Goal: Information Seeking & Learning: Learn about a topic

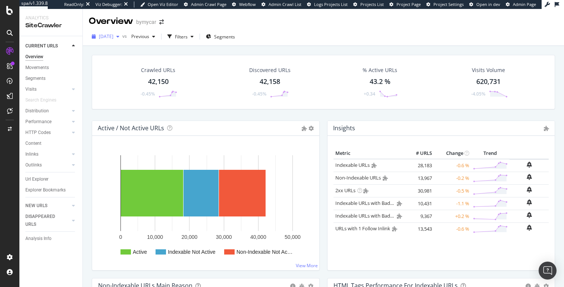
click at [113, 39] on span "[DATE]" at bounding box center [106, 36] width 15 height 6
click at [54, 110] on link "Distribution" at bounding box center [47, 111] width 44 height 8
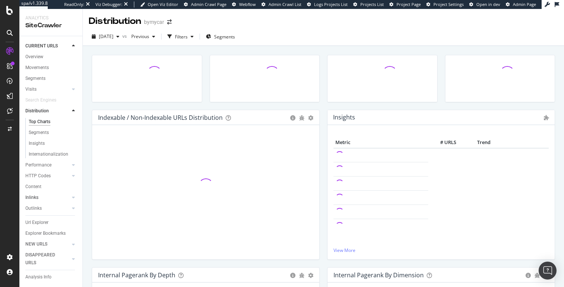
click at [44, 196] on link "Inlinks" at bounding box center [47, 198] width 44 height 8
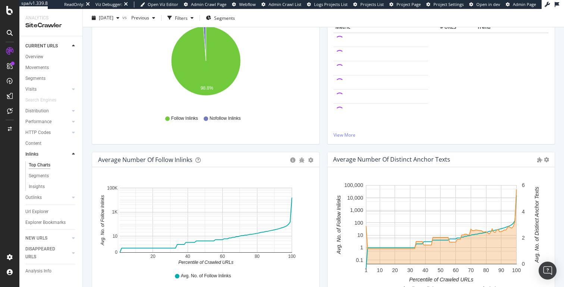
scroll to position [139, 0]
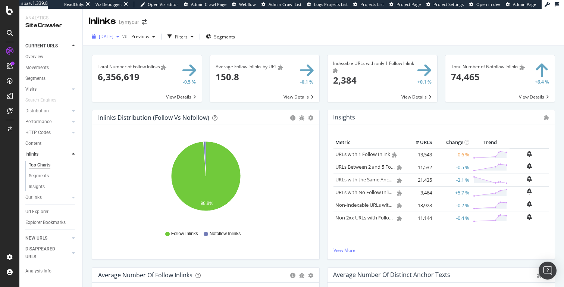
click at [112, 40] on div "[DATE]" at bounding box center [106, 36] width 34 height 11
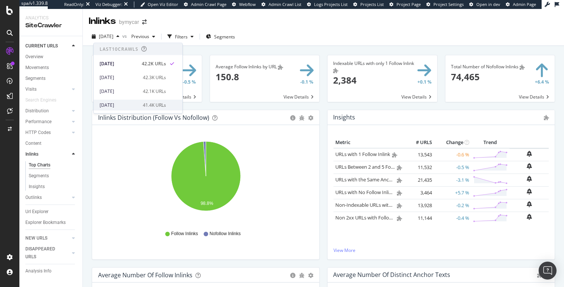
scroll to position [14, 0]
click at [116, 105] on div "[DATE]" at bounding box center [119, 104] width 39 height 7
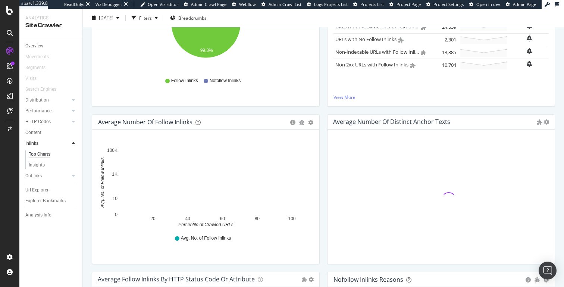
scroll to position [154, 0]
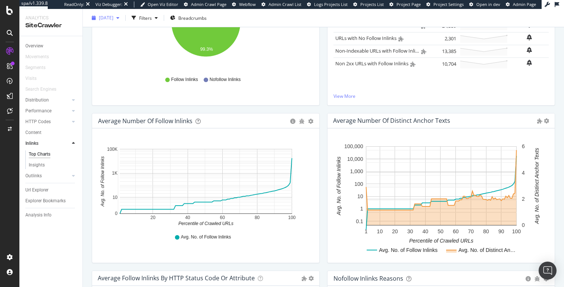
click at [113, 18] on span "[DATE]" at bounding box center [106, 18] width 15 height 6
click at [335, 119] on h4 "Average Number of Distinct Anchor Texts" at bounding box center [391, 121] width 117 height 10
drag, startPoint x: 335, startPoint y: 119, endPoint x: 342, endPoint y: 119, distance: 6.7
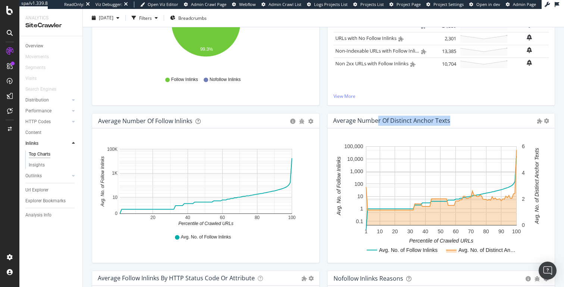
click at [335, 119] on h4 "Average Number of Distinct Anchor Texts" at bounding box center [391, 121] width 117 height 10
click at [363, 119] on h4 "Average Number of Distinct Anchor Texts" at bounding box center [391, 121] width 117 height 10
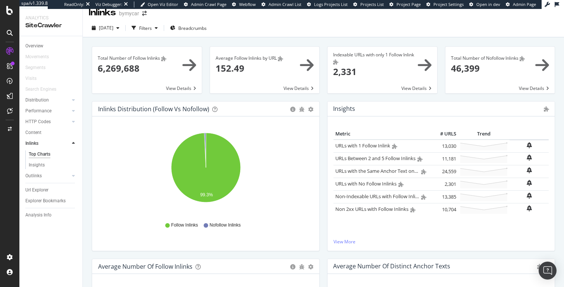
scroll to position [0, 0]
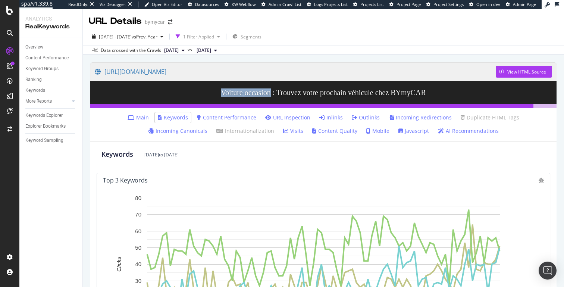
drag, startPoint x: 213, startPoint y: 93, endPoint x: 267, endPoint y: 94, distance: 54.1
click at [267, 94] on h3 "Voiture occasion : Trouvez votre prochain véhicule chez BYmyCAR" at bounding box center [323, 92] width 466 height 23
copy h3 "Voiture occasion"
click at [319, 117] on link "Inlinks" at bounding box center [330, 117] width 23 height 7
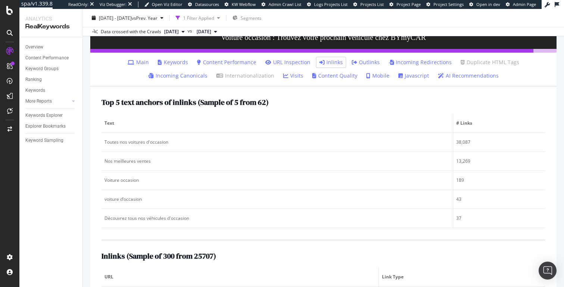
scroll to position [68, 0]
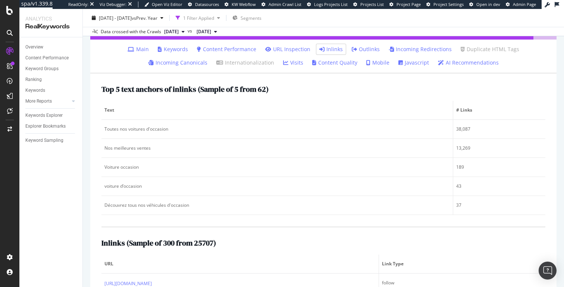
click at [352, 52] on link "Outlinks" at bounding box center [366, 48] width 28 height 7
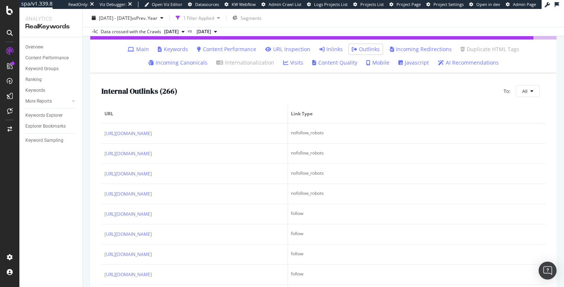
click at [319, 52] on link "Inlinks" at bounding box center [330, 48] width 23 height 7
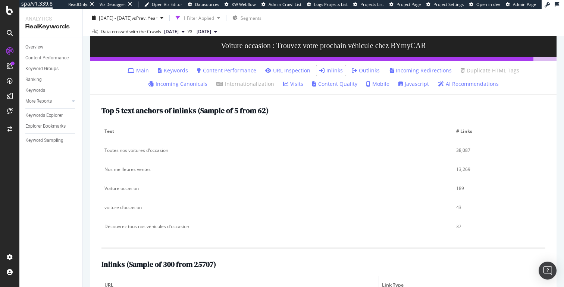
scroll to position [41, 0]
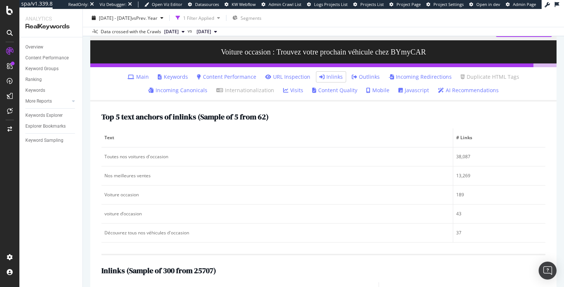
click at [128, 77] on link "Main" at bounding box center [138, 76] width 21 height 7
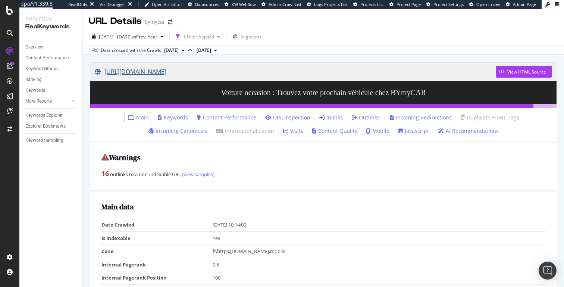
click at [199, 76] on link "[URL][DOMAIN_NAME]" at bounding box center [295, 71] width 401 height 19
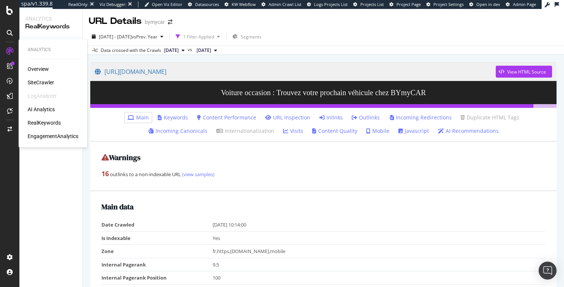
click at [45, 127] on div "Overview SiteCrawler LogAnalyzer AI Analytics RealKeywords EngagementAnalytics" at bounding box center [53, 102] width 51 height 75
click at [47, 125] on div "RealKeywords" at bounding box center [44, 122] width 33 height 7
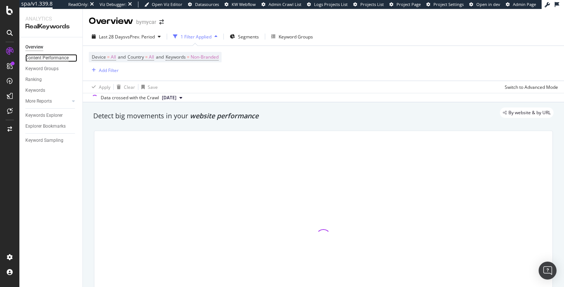
click at [63, 60] on div "Content Performance" at bounding box center [46, 58] width 43 height 8
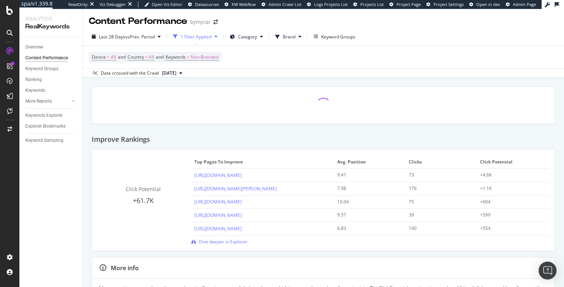
click at [40, 41] on div "Overview Content Performance Keyword Groups Ranking Keywords More Reports Count…" at bounding box center [50, 161] width 63 height 249
click at [40, 43] on div "Overview" at bounding box center [34, 47] width 18 height 8
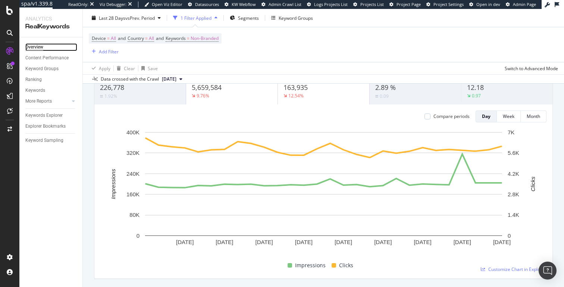
scroll to position [43, 0]
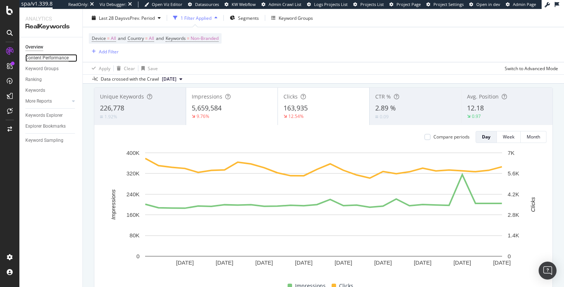
click at [47, 59] on div "Content Performance" at bounding box center [46, 58] width 43 height 8
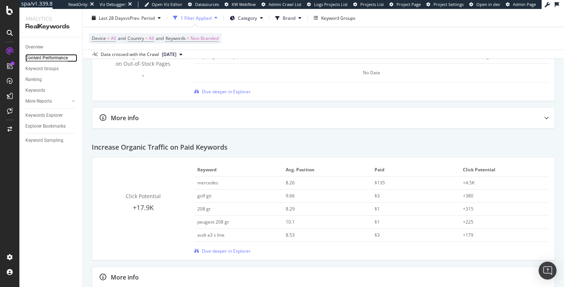
scroll to position [1220, 0]
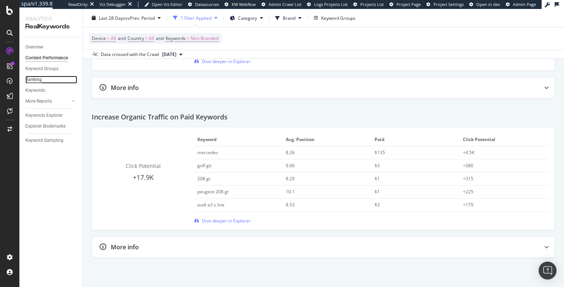
click at [35, 78] on div "Ranking" at bounding box center [33, 80] width 16 height 8
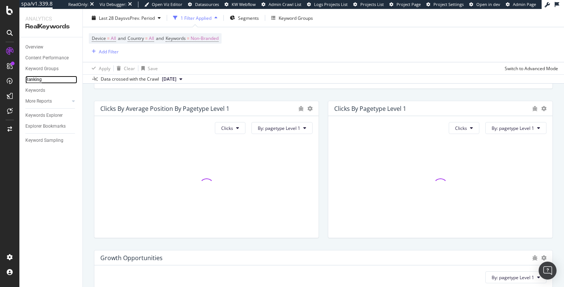
scroll to position [336, 0]
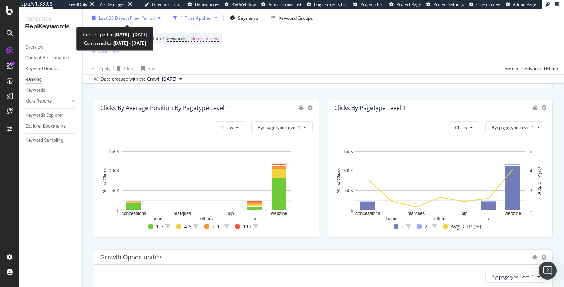
click at [109, 16] on span "Last 28 Days" at bounding box center [112, 18] width 26 height 6
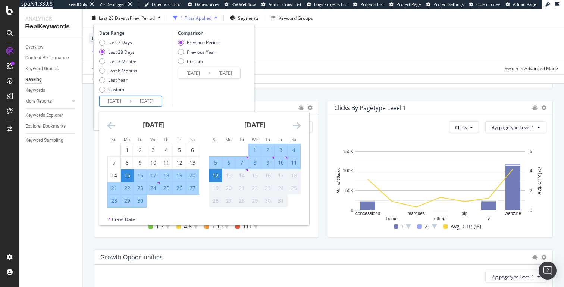
click at [116, 101] on input "[DATE]" at bounding box center [115, 101] width 30 height 10
click at [110, 128] on icon "Move backward to switch to the previous month." at bounding box center [111, 125] width 8 height 9
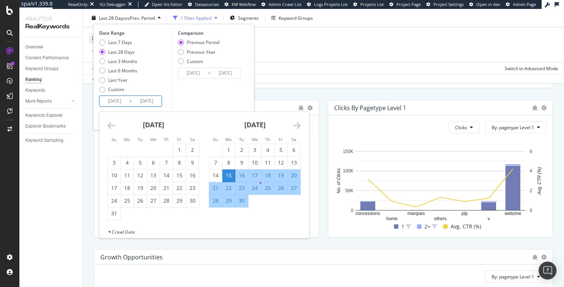
click at [110, 128] on icon "Move backward to switch to the previous month." at bounding box center [111, 125] width 8 height 9
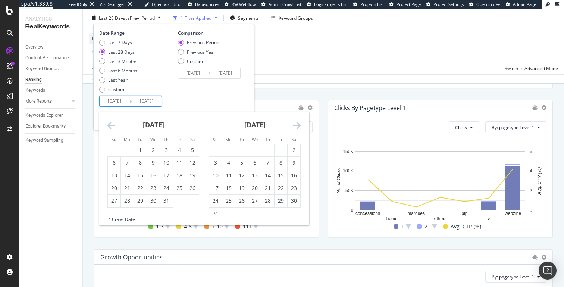
click at [110, 128] on icon "Move backward to switch to the previous month." at bounding box center [111, 125] width 8 height 9
click at [192, 150] on div "1" at bounding box center [192, 149] width 13 height 7
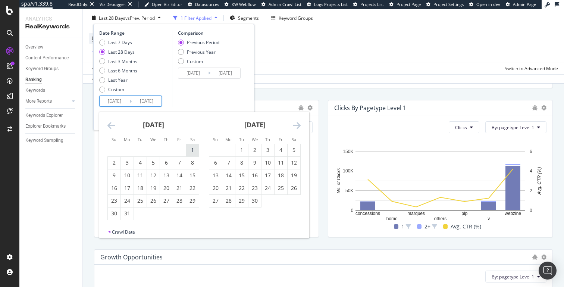
type input "[DATE]"
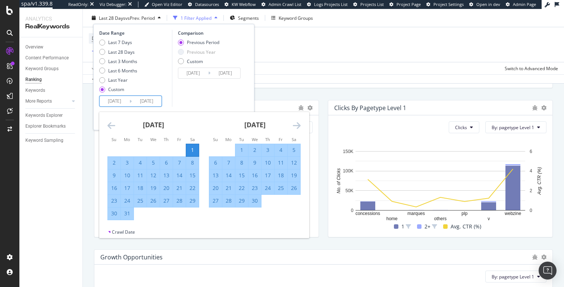
click at [130, 213] on div "31" at bounding box center [127, 213] width 13 height 7
type input "[DATE]"
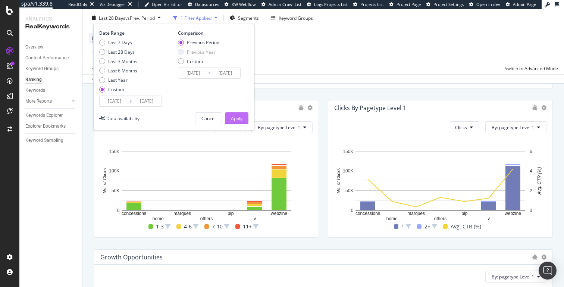
click at [236, 118] on div "Apply" at bounding box center [237, 118] width 12 height 6
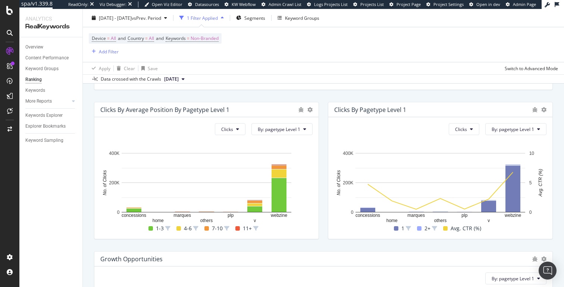
scroll to position [334, 0]
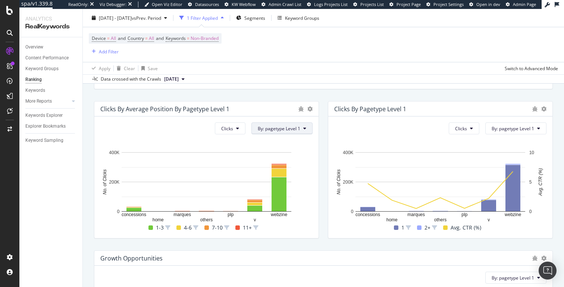
click at [267, 126] on span "By: pagetype Level 1" at bounding box center [279, 128] width 43 height 6
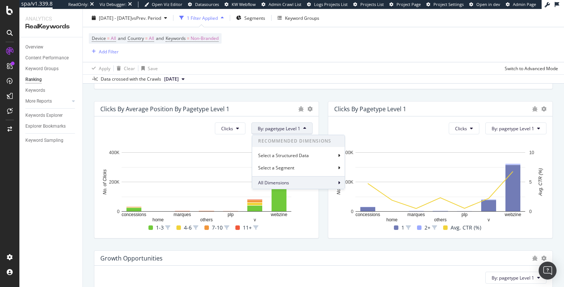
click at [273, 181] on span "All Dimensions" at bounding box center [273, 182] width 31 height 6
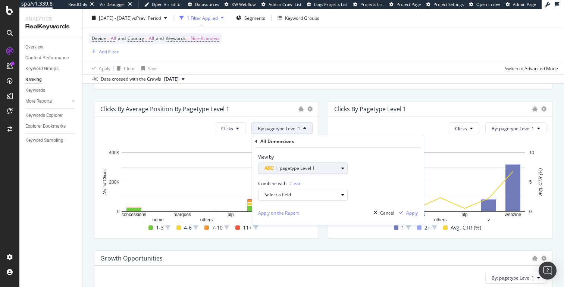
click at [291, 171] on div "pagetype Level 1" at bounding box center [301, 168] width 74 height 9
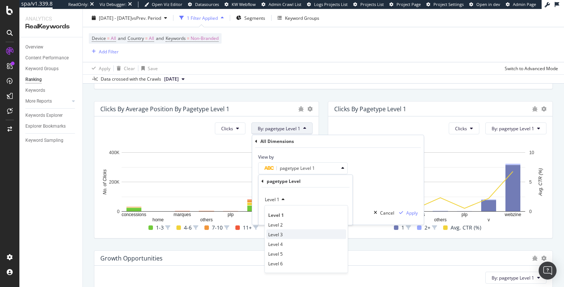
click at [287, 235] on div "Level 3" at bounding box center [306, 234] width 80 height 10
click at [338, 217] on div "Validate" at bounding box center [338, 215] width 17 height 6
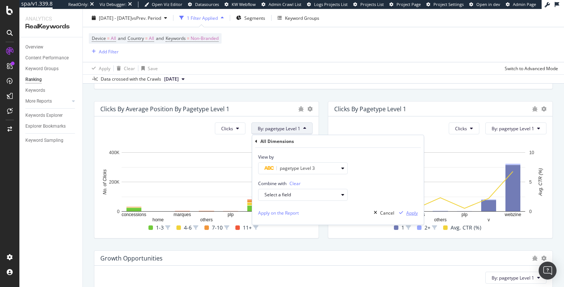
click at [402, 214] on icon "button" at bounding box center [401, 212] width 4 height 4
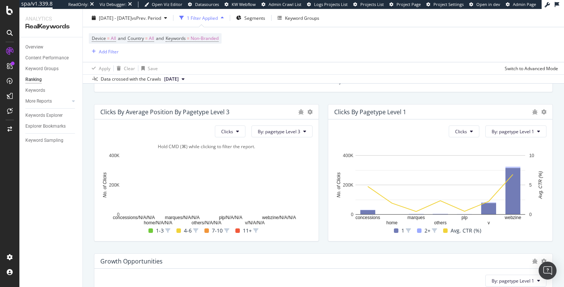
scroll to position [331, 0]
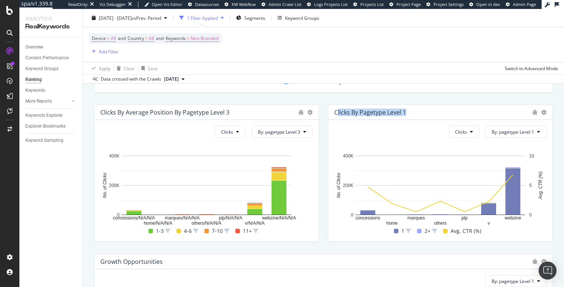
drag, startPoint x: 336, startPoint y: 114, endPoint x: 437, endPoint y: 114, distance: 100.3
click at [437, 114] on div "Clicks by pagetype Level 1" at bounding box center [431, 111] width 194 height 7
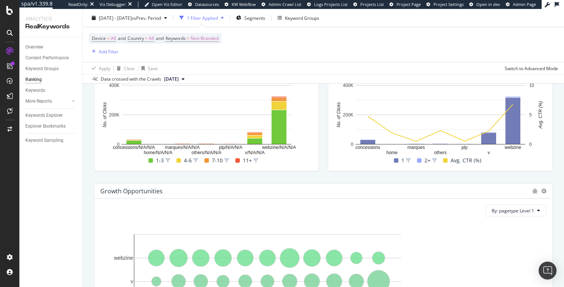
scroll to position [335, 0]
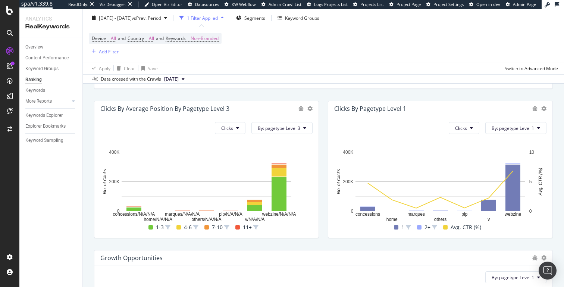
click at [336, 110] on div "Clicks by pagetype Level 1" at bounding box center [370, 108] width 72 height 7
click at [366, 110] on div "Clicks by pagetype Level 1" at bounding box center [370, 108] width 72 height 7
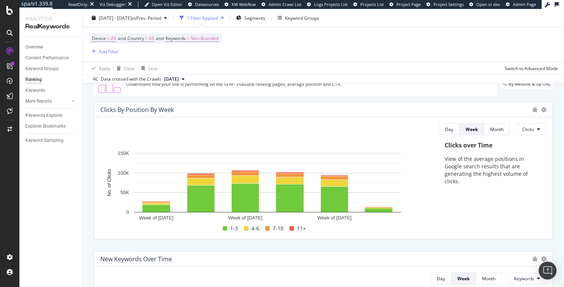
scroll to position [0, 0]
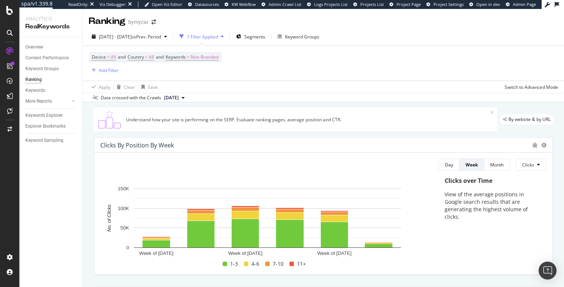
click at [195, 119] on div "Understand how your site is performing on the SERP. Evaluate ranking pages, ave…" at bounding box center [308, 119] width 364 height 6
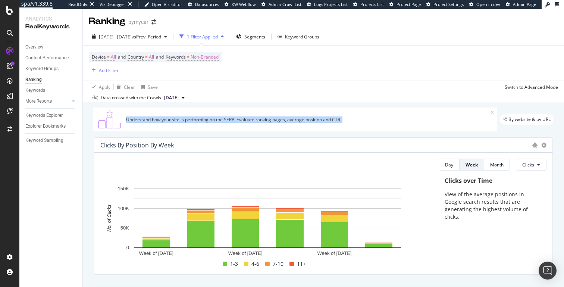
click at [195, 119] on div "Understand how your site is performing on the SERP. Evaluate ranking pages, ave…" at bounding box center [308, 119] width 364 height 6
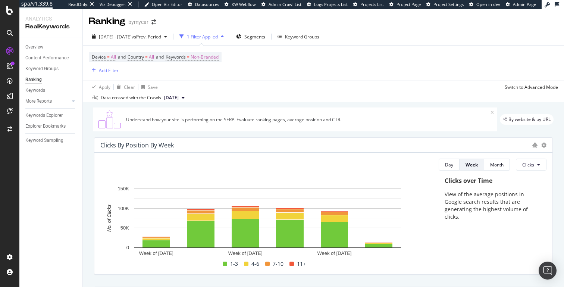
click at [214, 119] on div "Understand how your site is performing on the SERP. Evaluate ranking pages, ave…" at bounding box center [308, 119] width 364 height 6
